Goal: Task Accomplishment & Management: Manage account settings

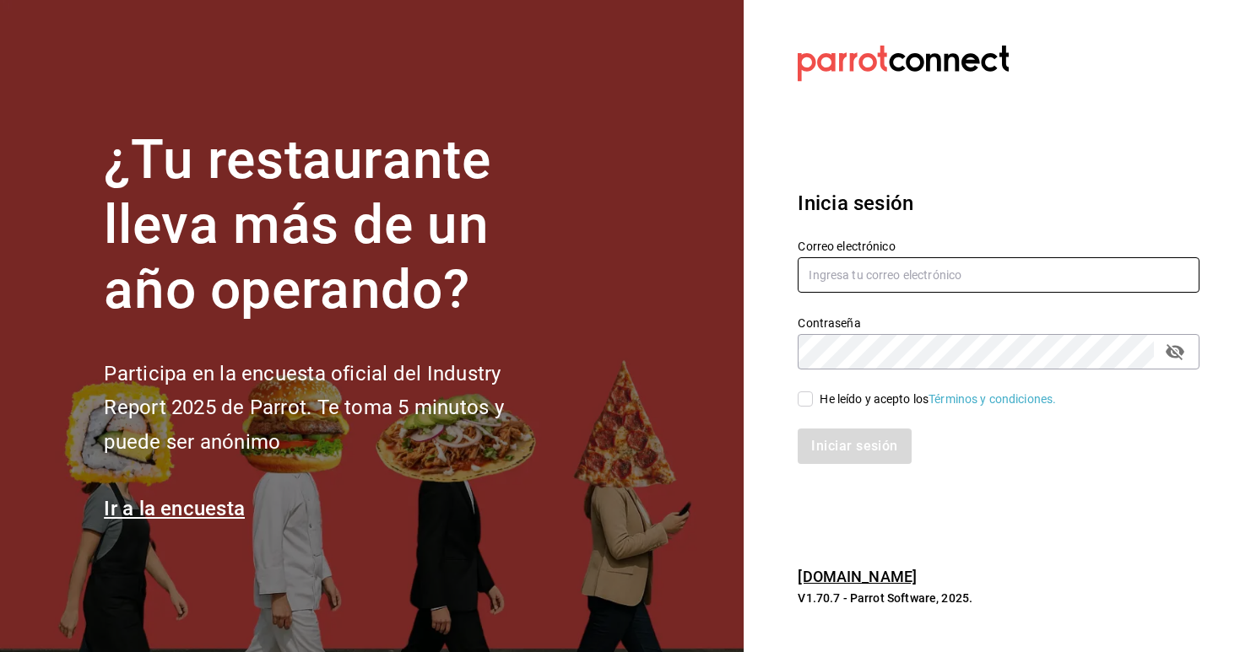
type input "marylolis@grupocosteno.com"
click at [807, 401] on input "He leído y acepto los Términos y condiciones." at bounding box center [804, 399] width 15 height 15
checkbox input "true"
click at [840, 441] on button "Iniciar sesión" at bounding box center [854, 446] width 115 height 35
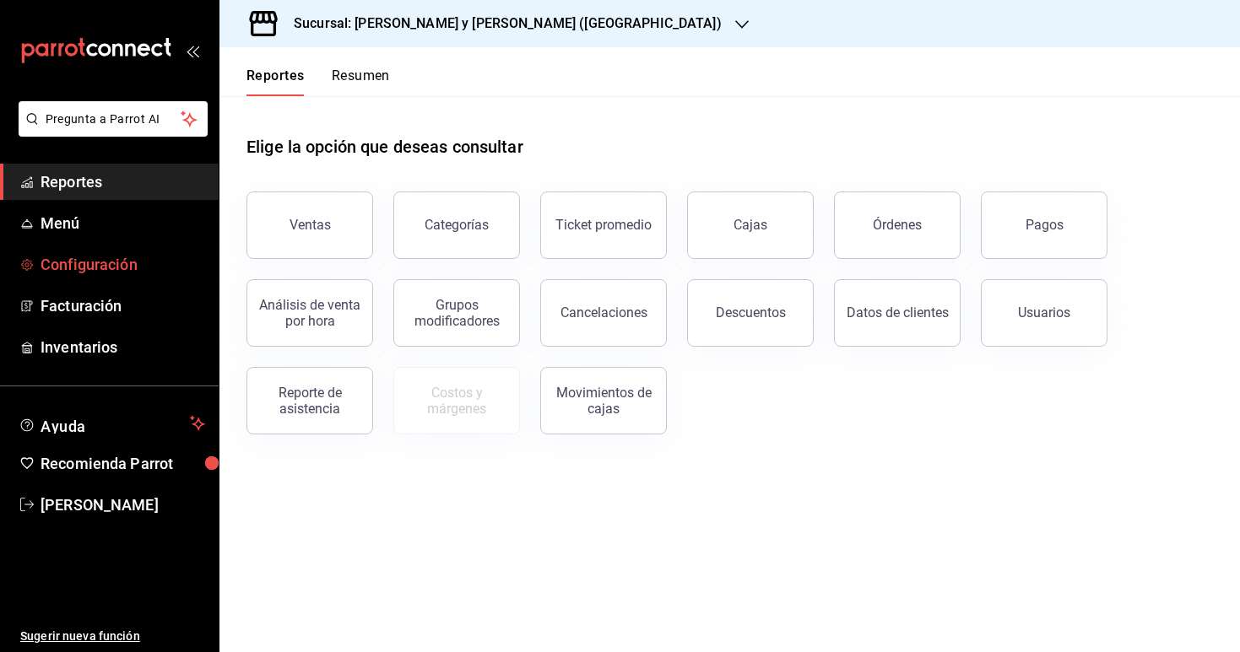
click at [130, 273] on span "Configuración" at bounding box center [123, 264] width 165 height 23
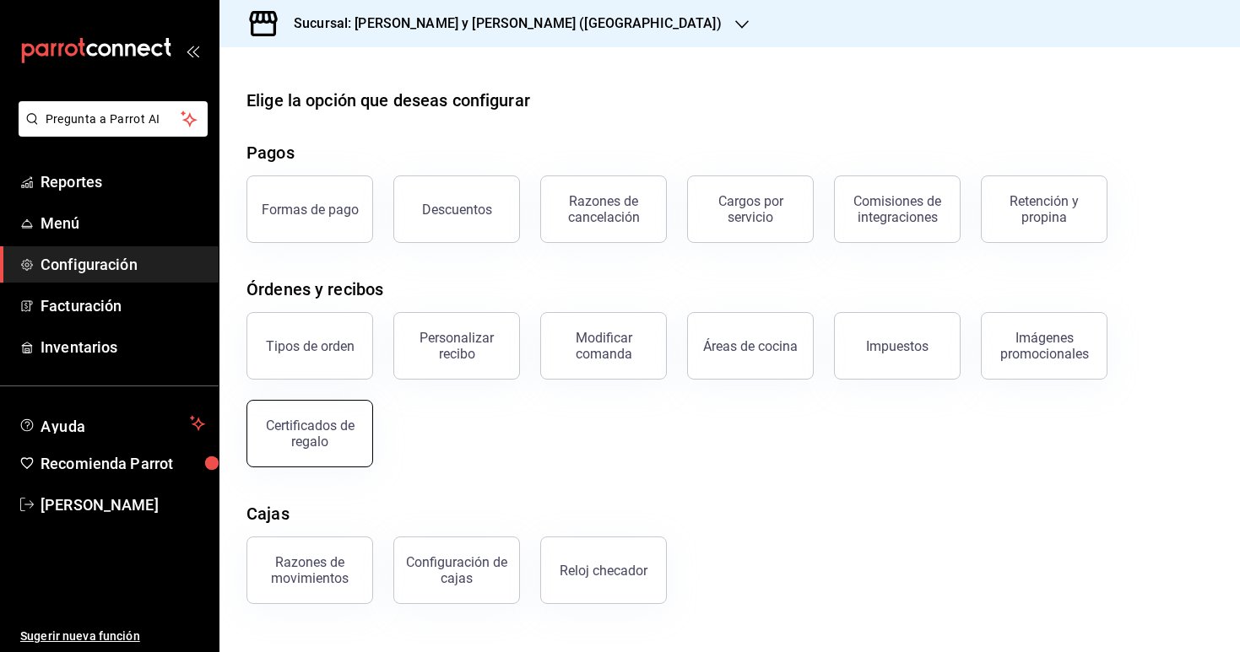
click at [300, 435] on div "Certificados de regalo" at bounding box center [309, 434] width 105 height 32
